Goal: Task Accomplishment & Management: Manage account settings

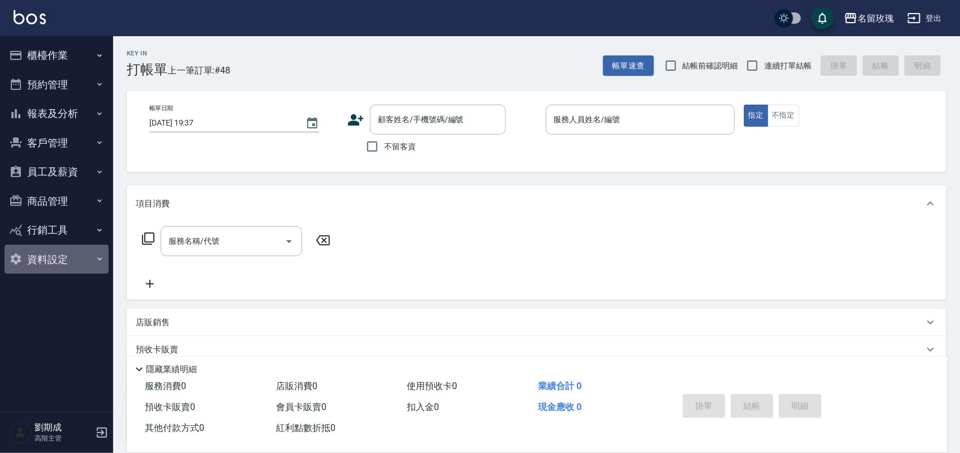
click at [57, 248] on button "資料設定" at bounding box center [57, 259] width 104 height 29
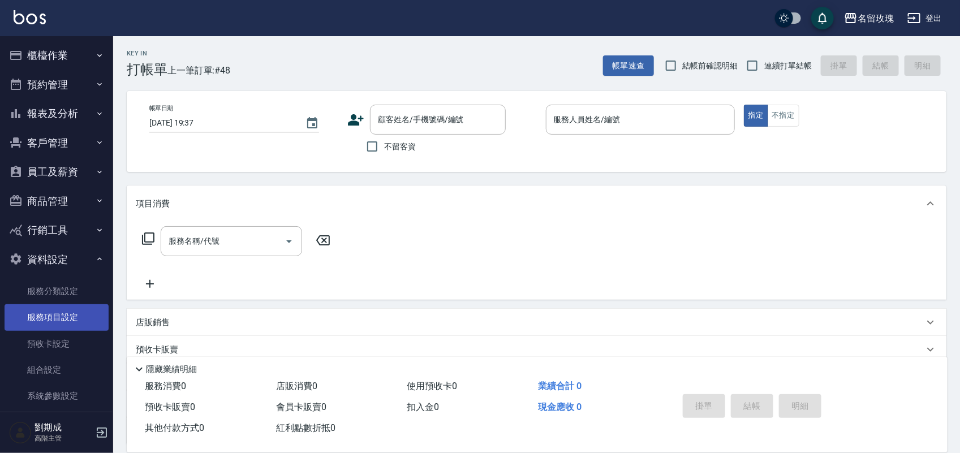
click at [55, 320] on link "服務項目設定" at bounding box center [57, 317] width 104 height 26
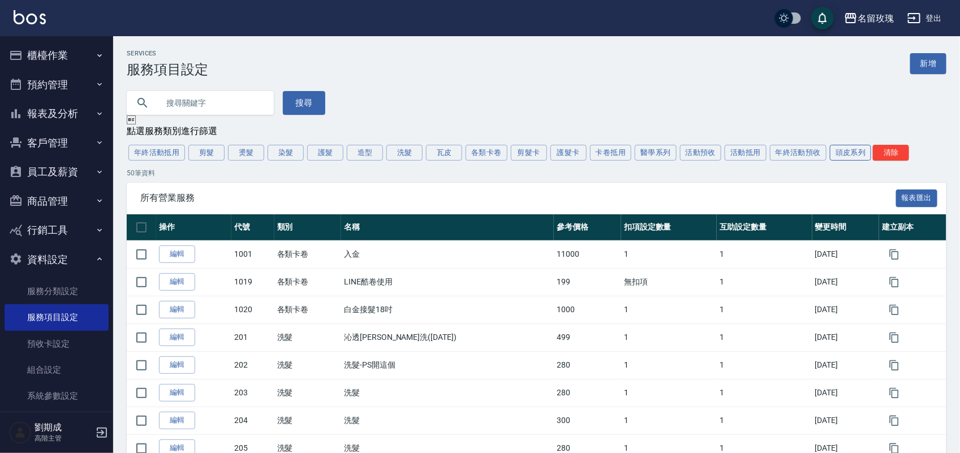
click at [848, 161] on button "頭皮系列" at bounding box center [851, 153] width 42 height 16
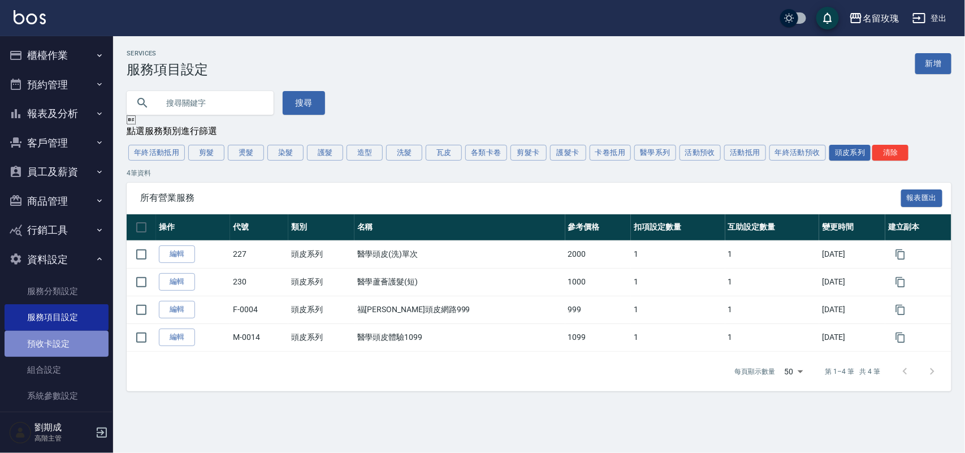
click at [72, 346] on link "預收卡設定" at bounding box center [57, 344] width 104 height 26
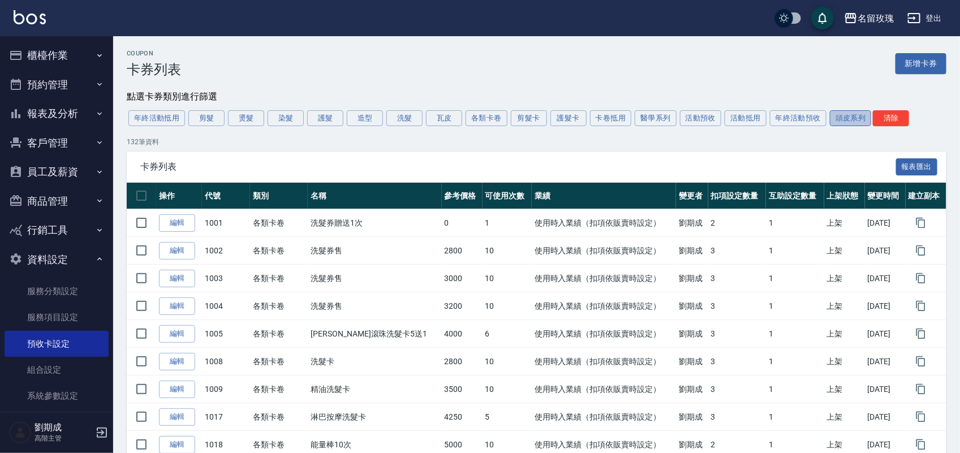
click at [838, 123] on button "頭皮系列" at bounding box center [851, 118] width 42 height 16
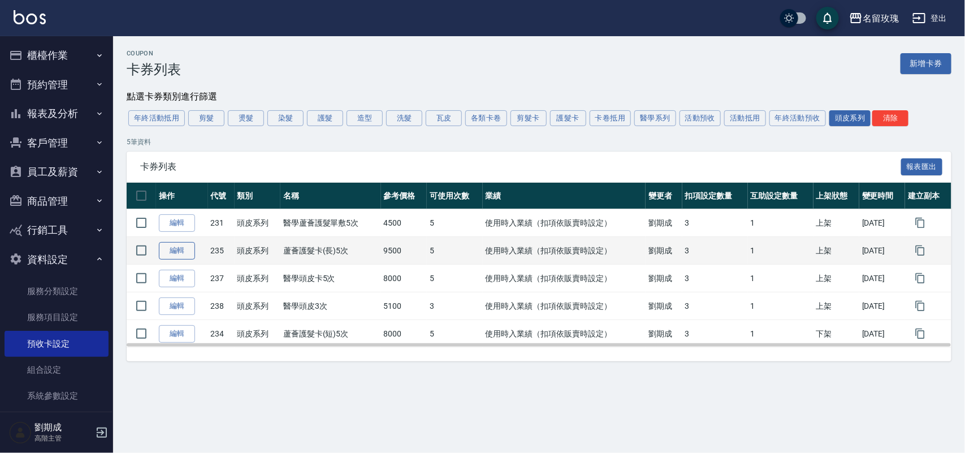
click at [190, 253] on link "編輯" at bounding box center [177, 251] width 36 height 18
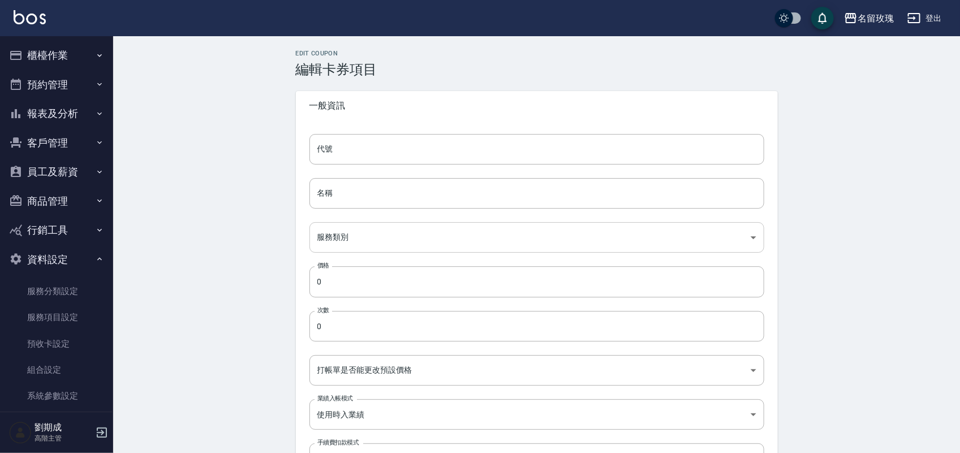
type input "235"
type input "蘆薈護髮卡(長)5次"
type input "e524676f-b231-42b6-87e5-0b3486627104"
type input "9500"
type input "5"
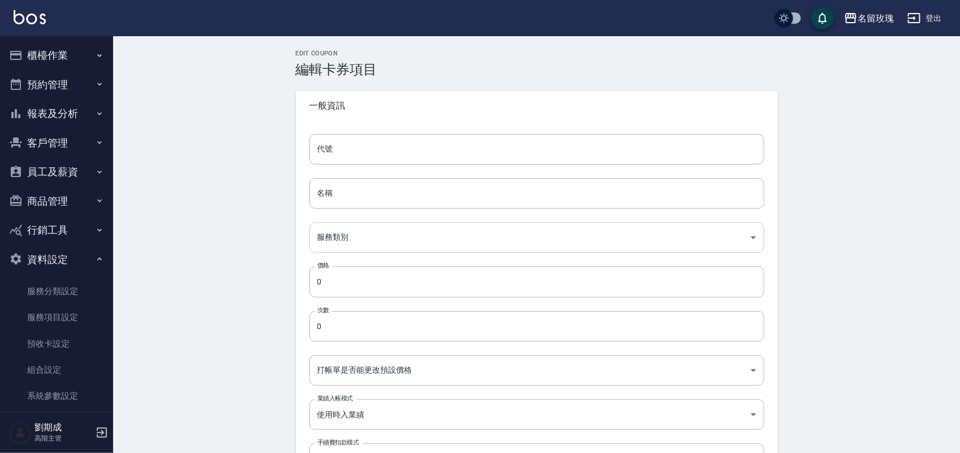
type input "UNSET"
type input "USINGSAVEDEDUCT"
type input "none"
type input "頭皮"
type input "1"
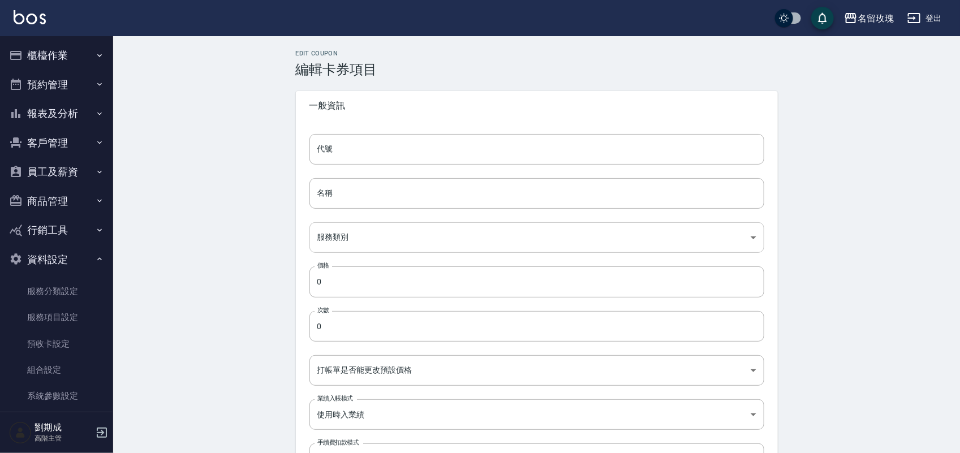
type input "點數"
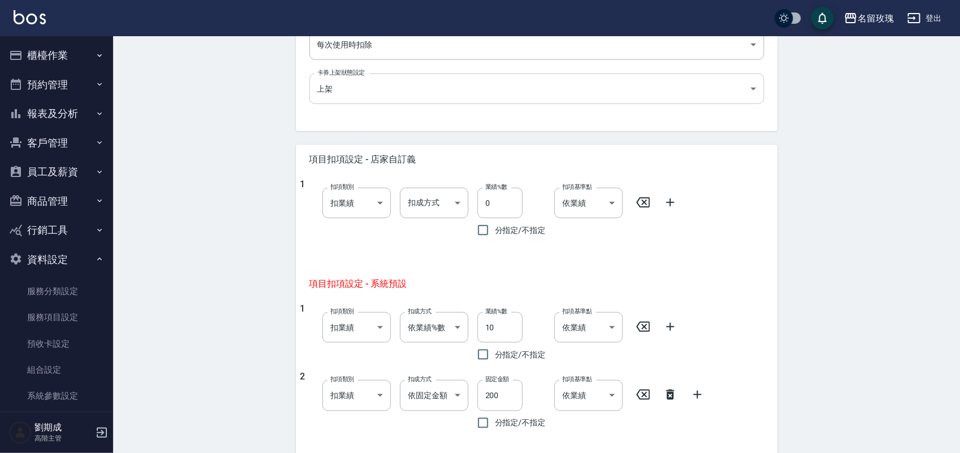
scroll to position [495, 0]
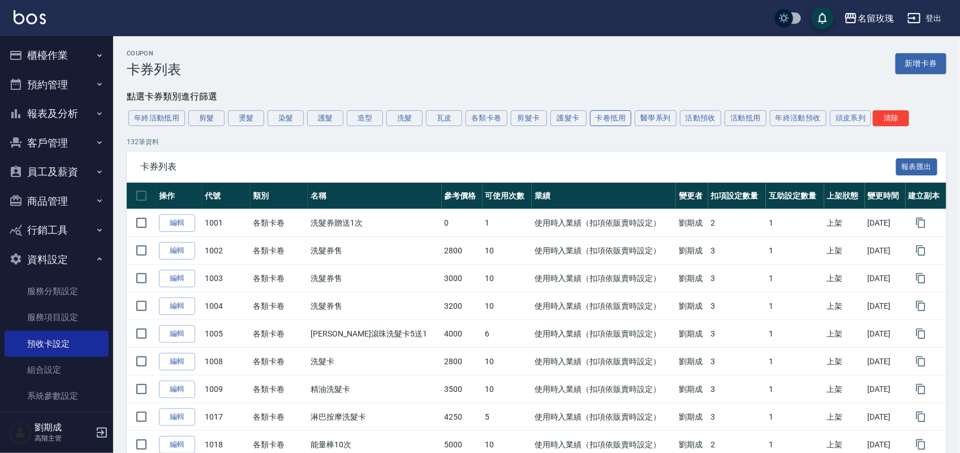
click at [611, 119] on button "卡卷抵用" at bounding box center [611, 118] width 42 height 16
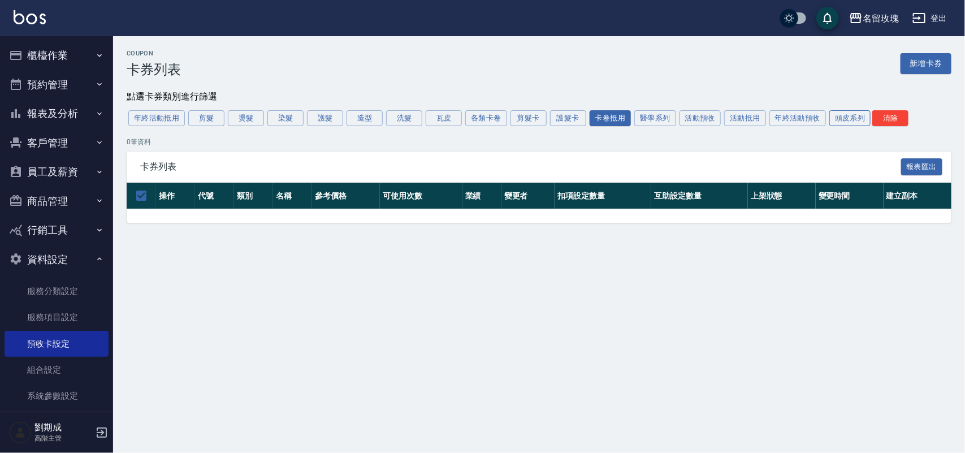
click at [842, 120] on button "頭皮系列" at bounding box center [851, 118] width 42 height 16
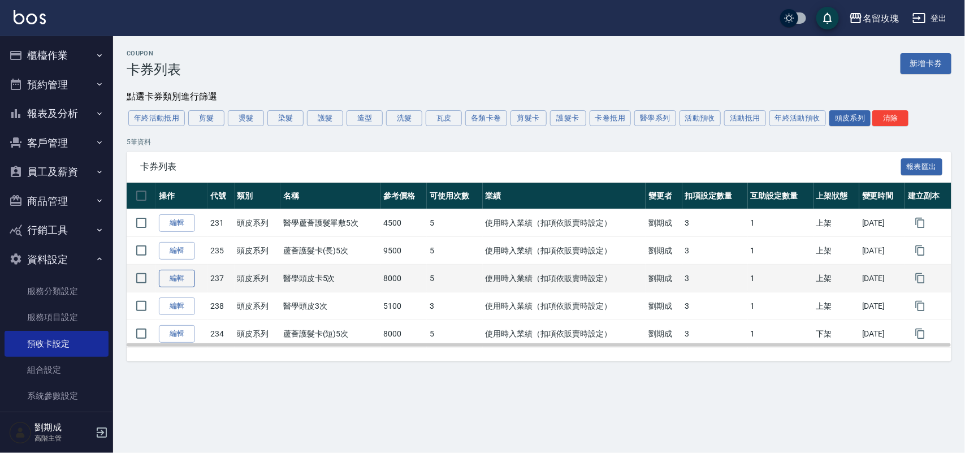
click at [167, 284] on link "編輯" at bounding box center [177, 279] width 36 height 18
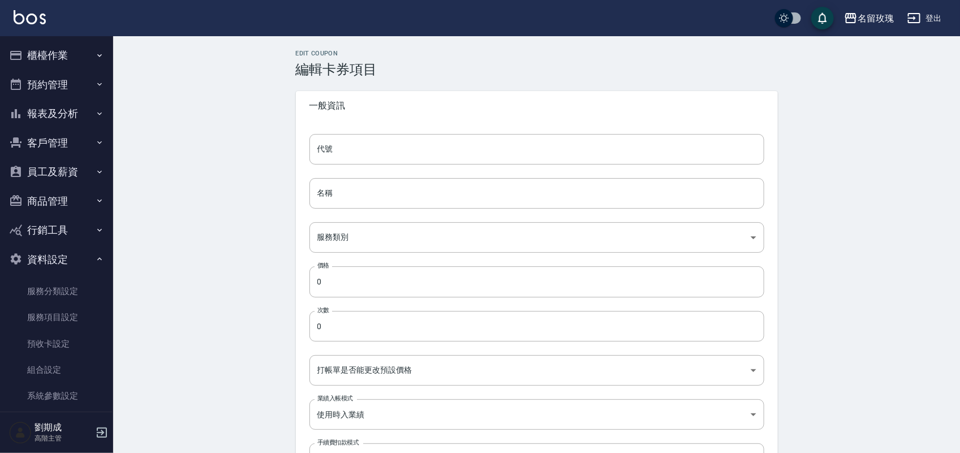
type input "237"
type input "醫學頭皮卡5次"
type input "e524676f-b231-42b6-87e5-0b3486627104"
type input "8000"
type input "5"
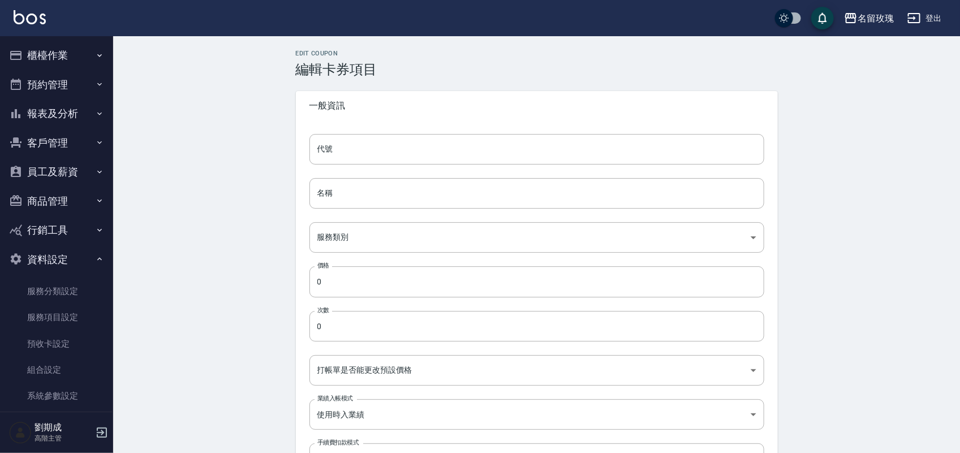
type input "UNSET"
type input "USINGSAVEDEDUCT"
type input "none"
type input "頭皮"
type input "1"
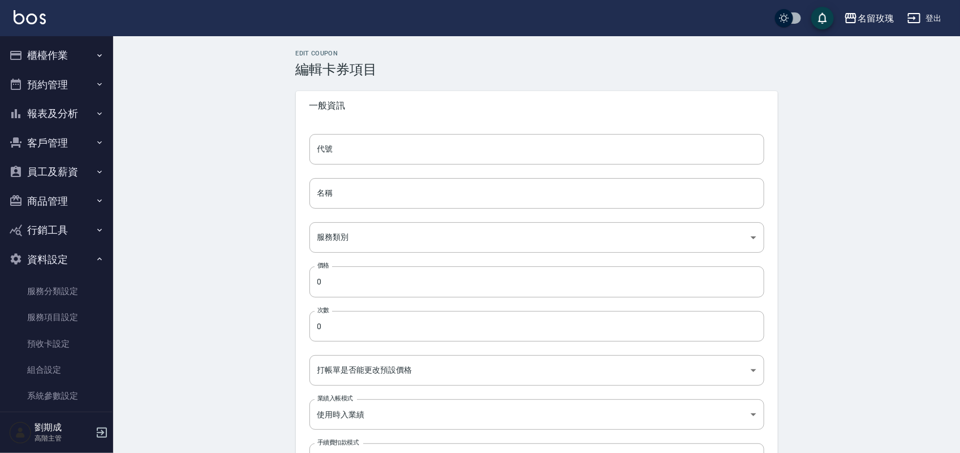
type input "點數"
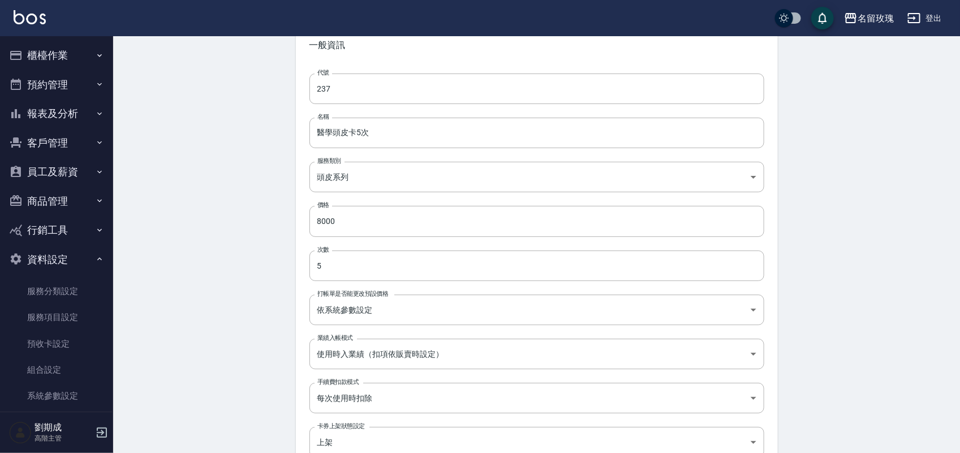
scroll to position [58, 0]
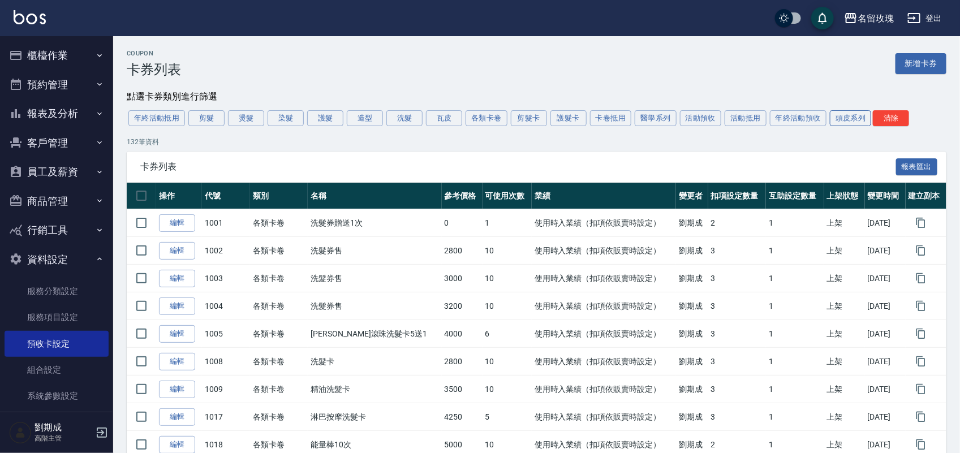
click at [840, 122] on button "頭皮系列" at bounding box center [851, 118] width 42 height 16
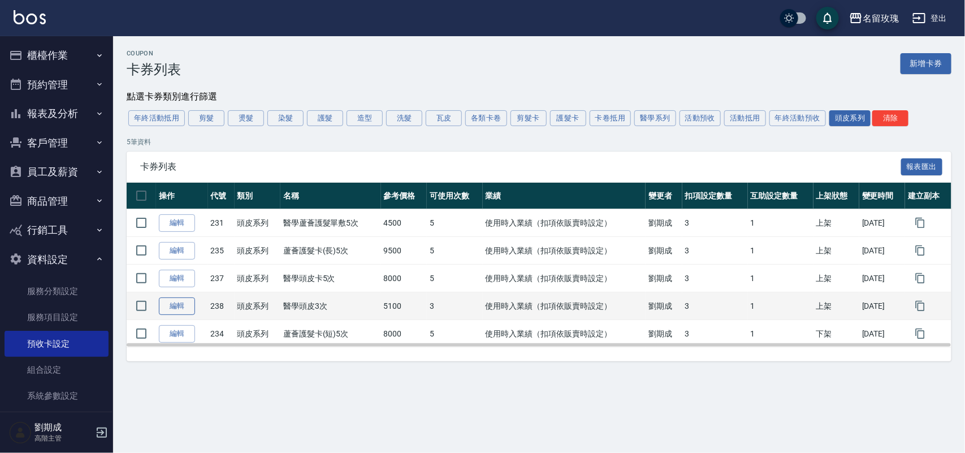
click at [182, 308] on link "編輯" at bounding box center [177, 306] width 36 height 18
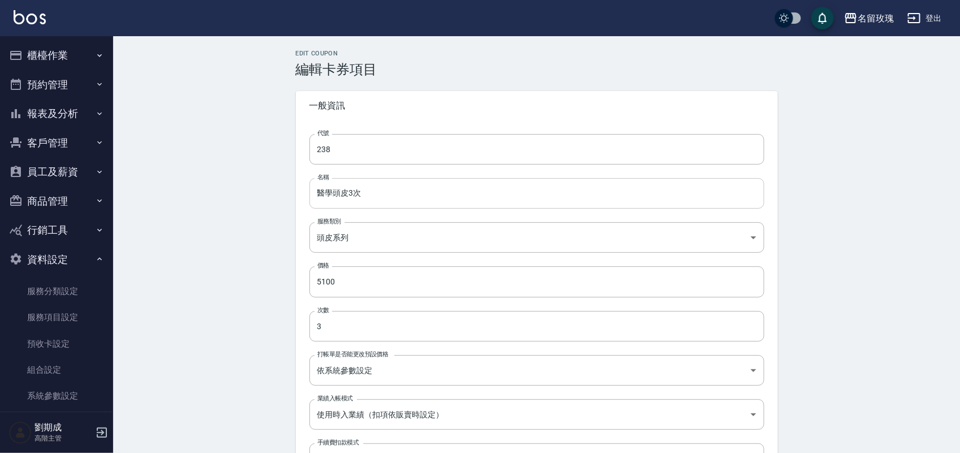
type input "238"
type input "醫學頭皮3次"
type input "e524676f-b231-42b6-87e5-0b3486627104"
type input "5100"
type input "3"
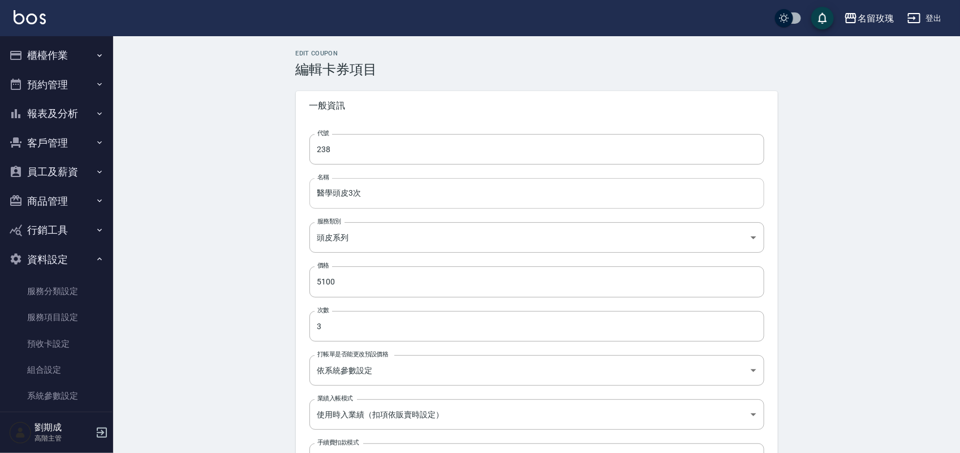
type input "UNSET"
type input "USINGSAVEDEDUCT"
type input "none"
type input "頭皮"
type input "1"
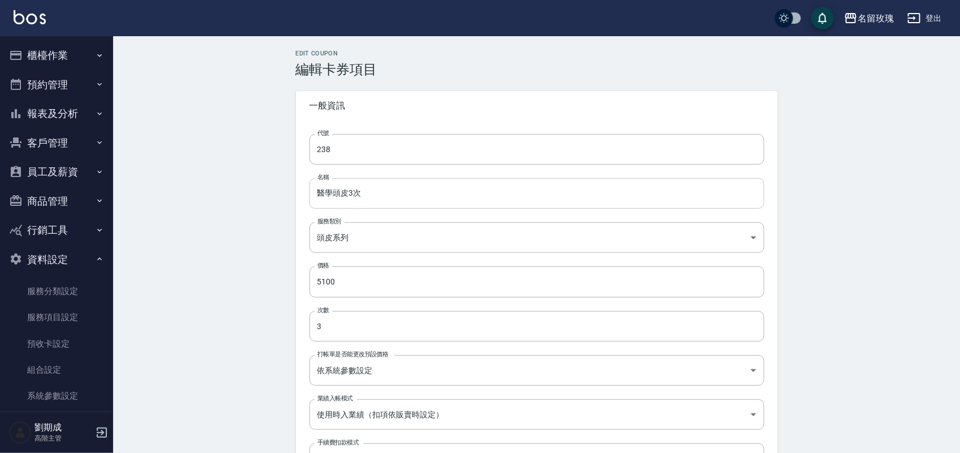
type input "點數"
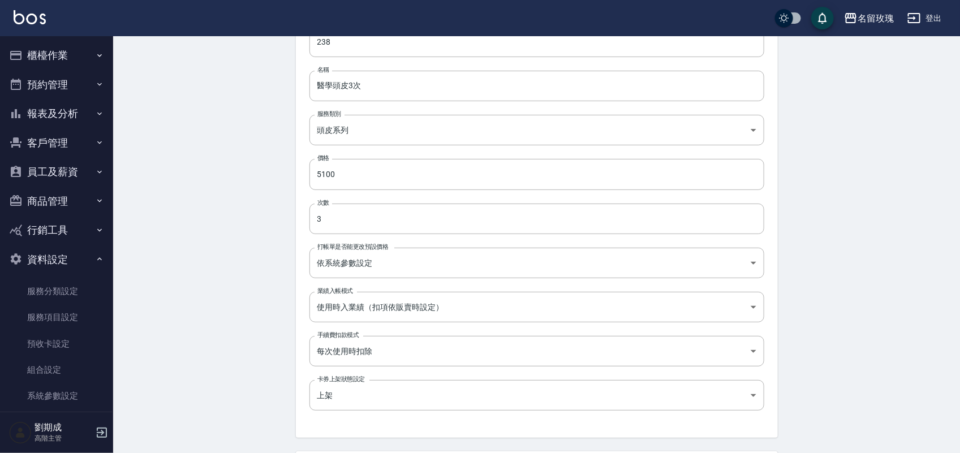
scroll to position [424, 0]
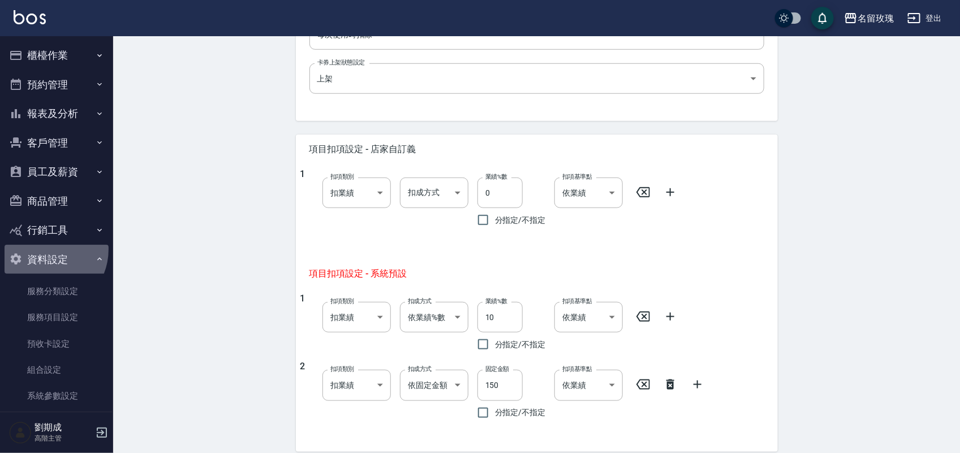
click at [43, 249] on button "資料設定" at bounding box center [57, 259] width 104 height 29
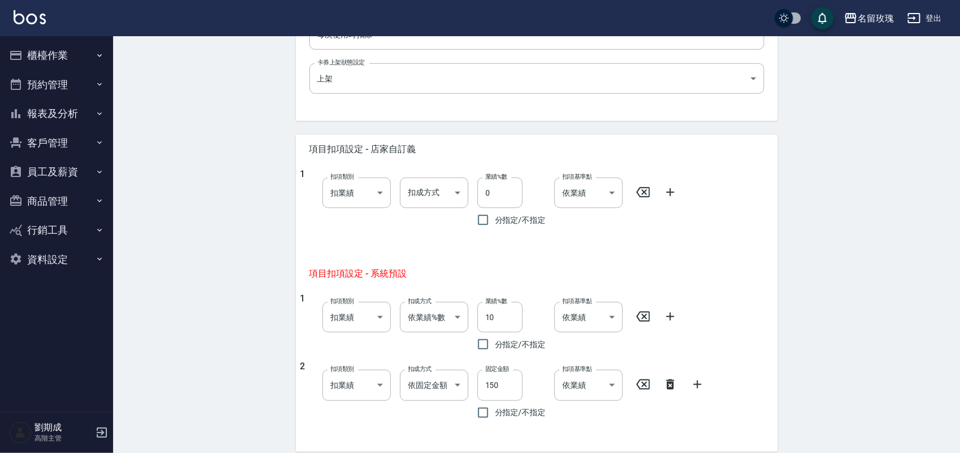
click at [35, 48] on button "櫃檯作業" at bounding box center [57, 55] width 104 height 29
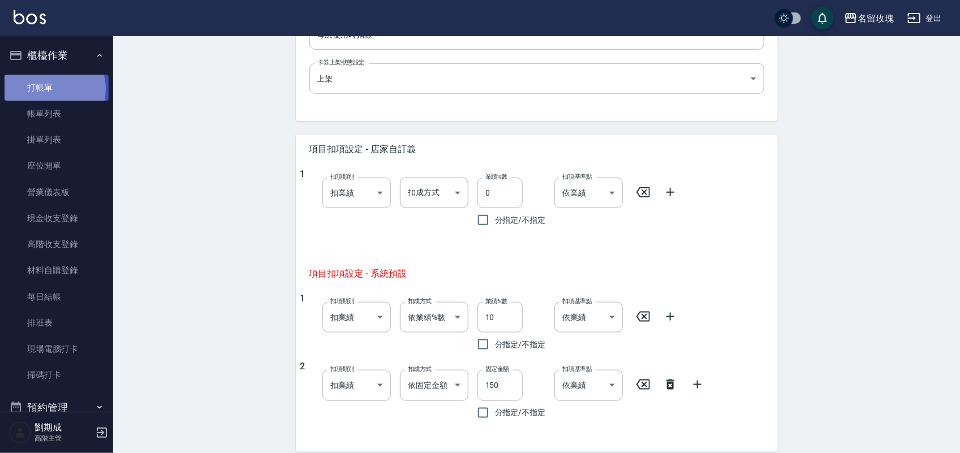
click at [49, 89] on link "打帳單" at bounding box center [57, 88] width 104 height 26
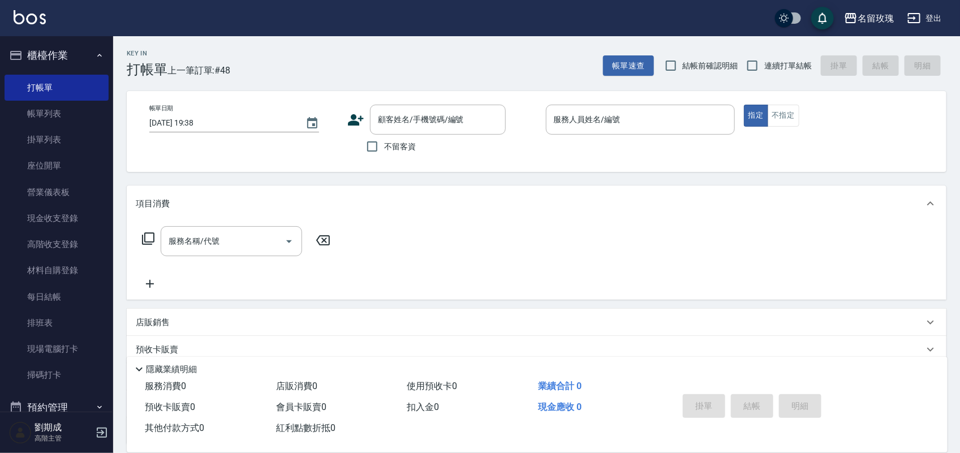
click at [422, 54] on div "Key In 打帳單 上一筆訂單:#48 帳單速查 結帳前確認明細 連續打單結帳 掛單 結帳 明細" at bounding box center [529, 56] width 833 height 41
